Goal: Task Accomplishment & Management: Manage account settings

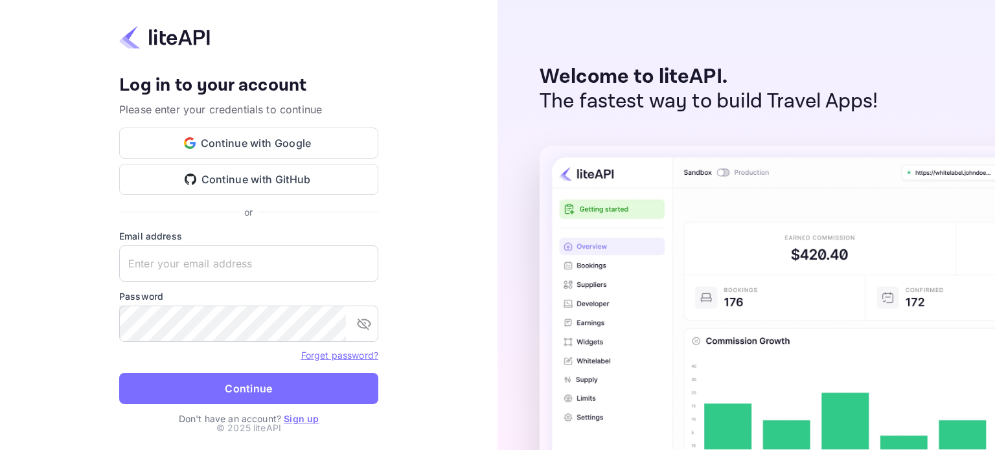
type input "liteapi@easygds.com"
drag, startPoint x: 230, startPoint y: 372, endPoint x: 221, endPoint y: 396, distance: 24.8
click at [230, 378] on form "Email address liteapi@easygds.com ​ Password ​ Forget password? Continue" at bounding box center [248, 320] width 259 height 183
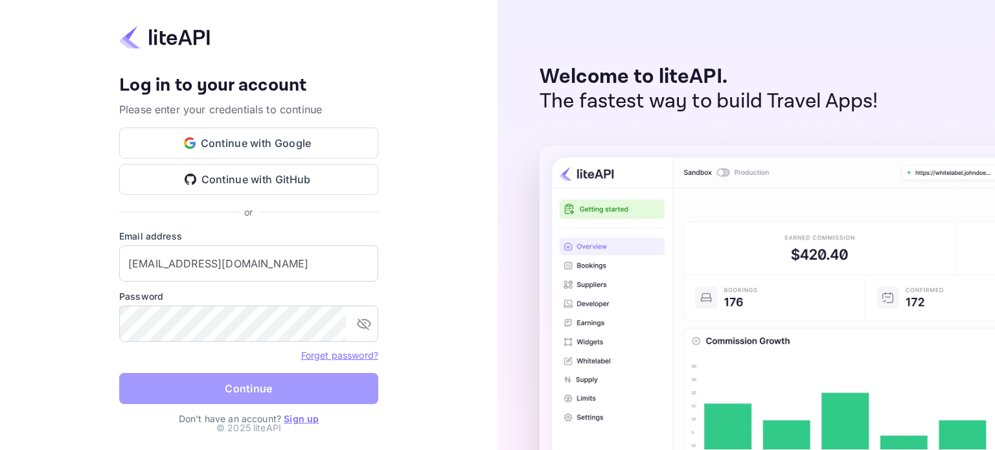
click at [221, 396] on button "Continue" at bounding box center [248, 388] width 259 height 31
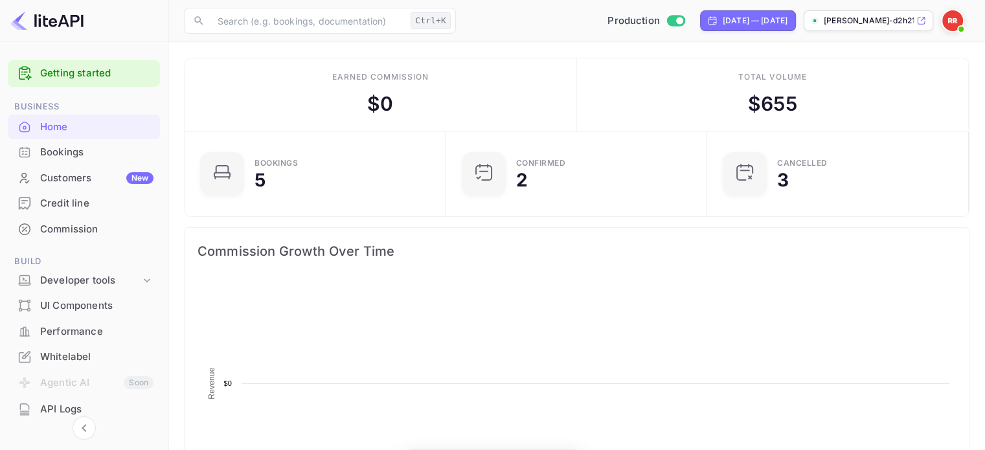
scroll to position [201, 244]
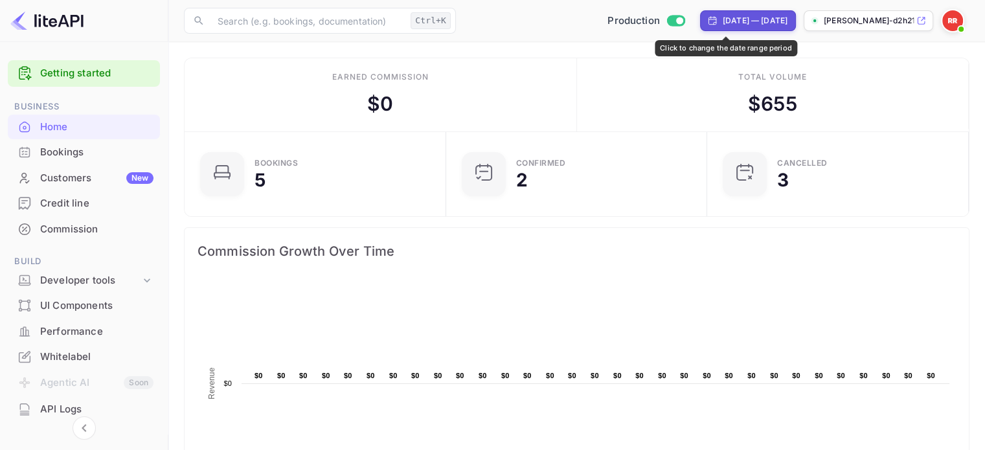
click at [767, 23] on div "[DATE] — [DATE]" at bounding box center [755, 21] width 65 height 12
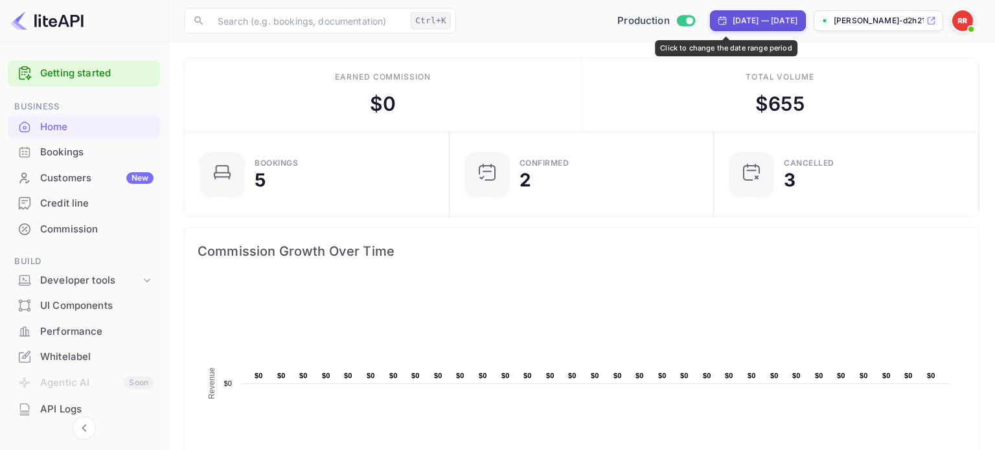
select select "6"
select select "2025"
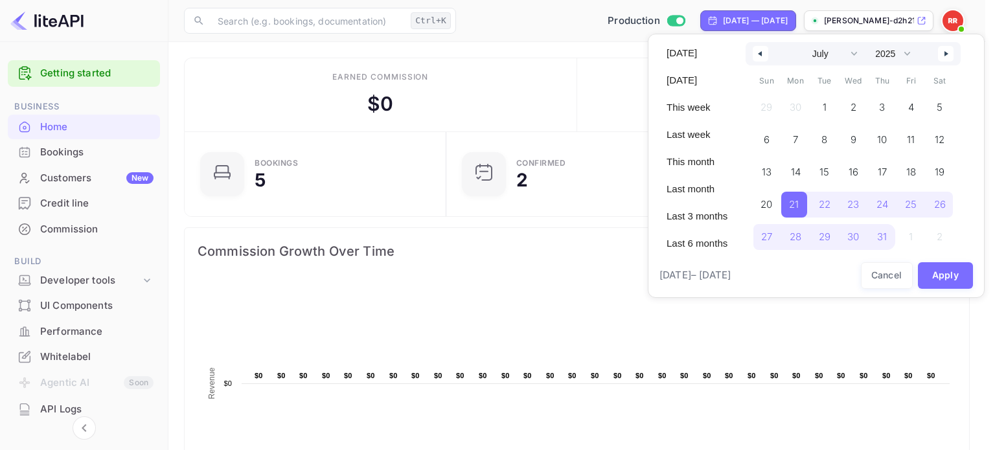
click at [852, 25] on div at bounding box center [497, 225] width 995 height 450
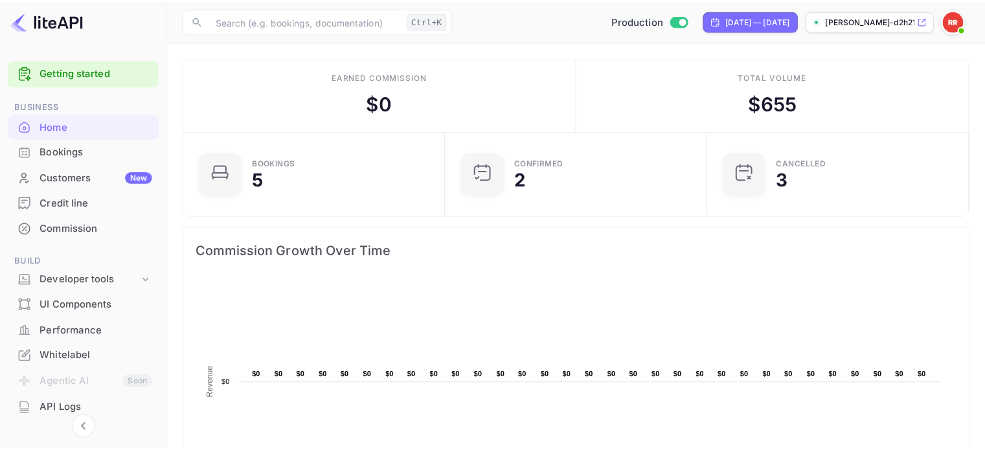
scroll to position [10, 10]
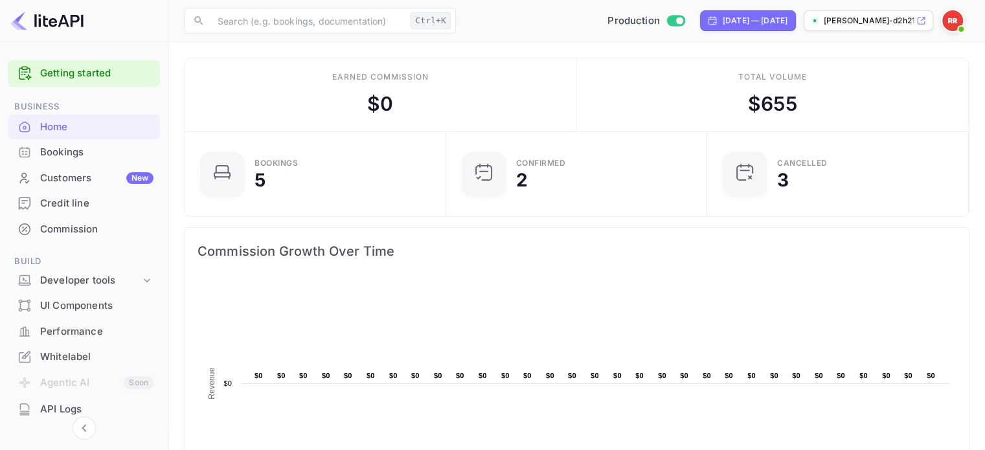
click at [850, 23] on p "[PERSON_NAME]-d2h21.nuit..." at bounding box center [869, 21] width 90 height 12
